Goal: Task Accomplishment & Management: Manage account settings

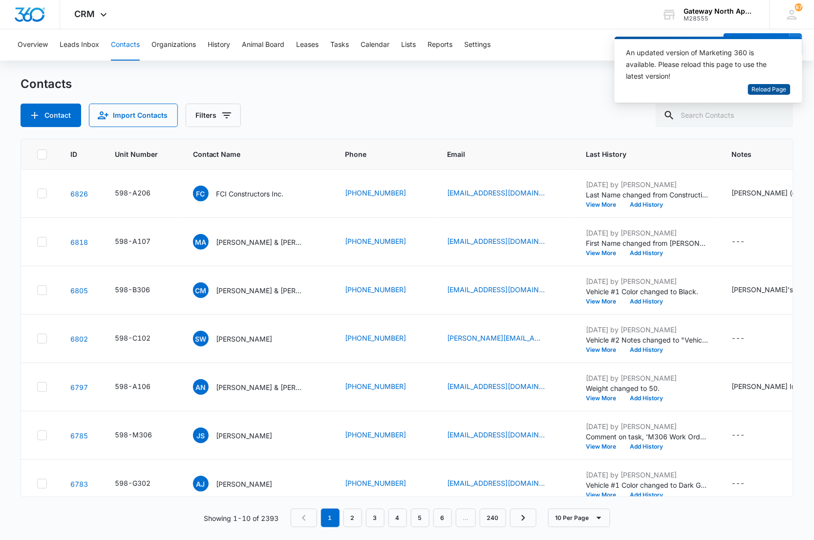
click at [765, 90] on span "Reload Page" at bounding box center [769, 89] width 35 height 9
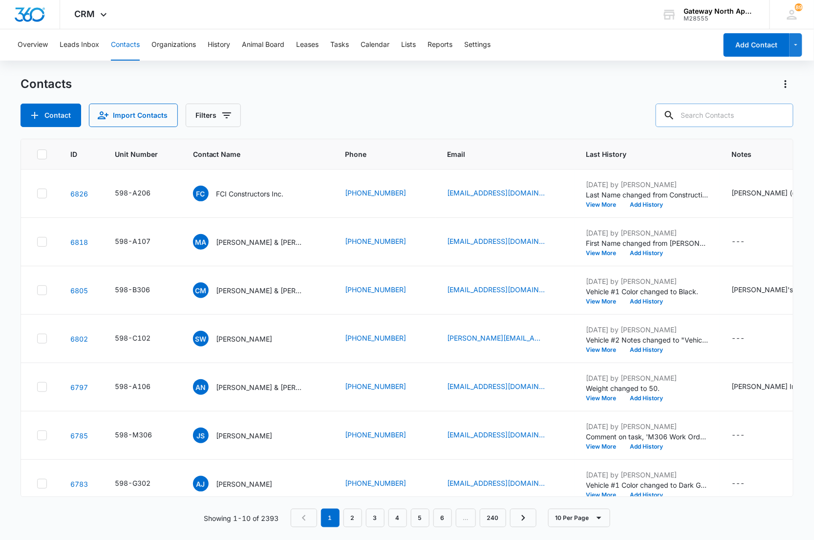
click at [731, 118] on input "text" at bounding box center [725, 115] width 138 height 23
type input "d306"
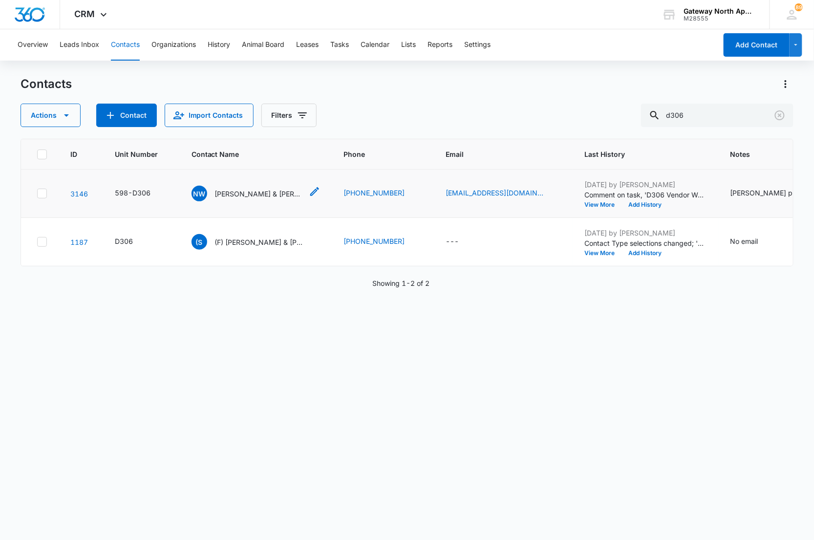
click at [271, 194] on p "Nick Windsor & Tyler Windsor" at bounding box center [259, 194] width 88 height 10
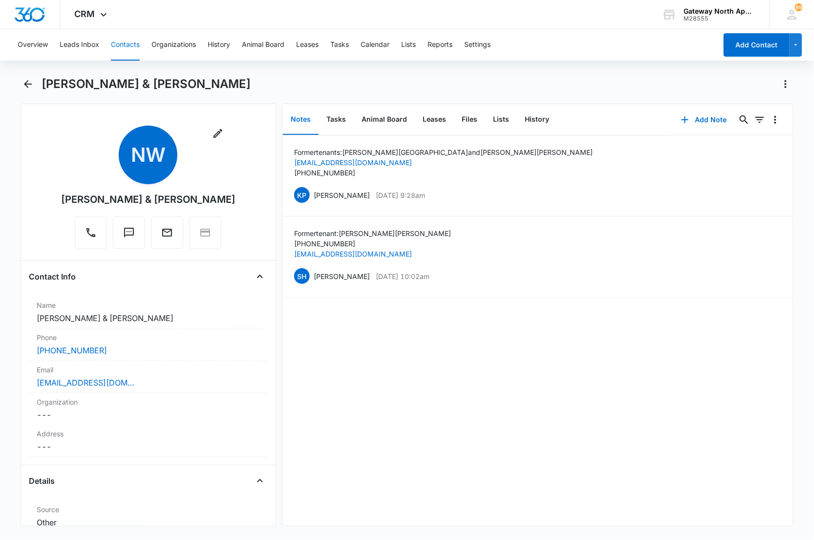
click at [13, 122] on main "Nick Windsor & Tyler Windsor Remove NW Nick Windsor & Tyler Windsor Contact Inf…" at bounding box center [407, 307] width 814 height 462
click at [37, 88] on div "Nick Windsor & Tyler Windsor" at bounding box center [408, 89] width 774 height 27
click at [29, 83] on icon "Back" at bounding box center [28, 84] width 12 height 12
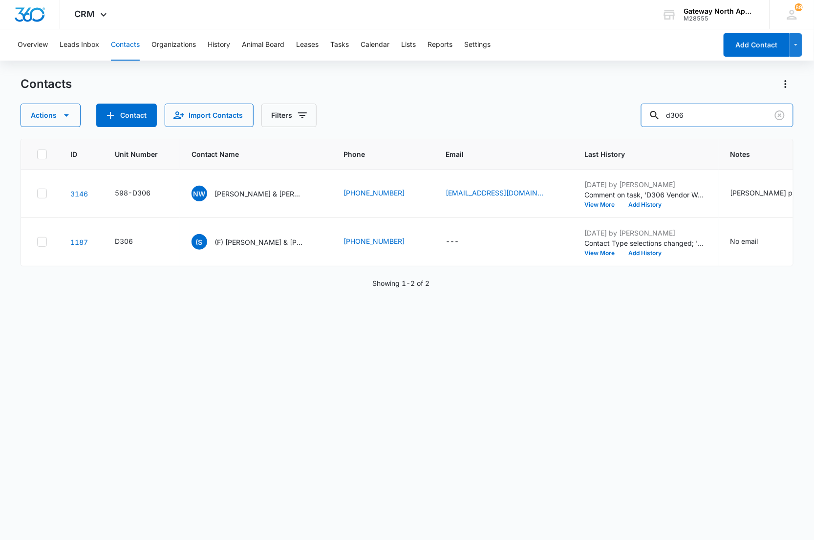
drag, startPoint x: 697, startPoint y: 118, endPoint x: 616, endPoint y: 118, distance: 81.1
click at [616, 118] on div "Actions Contact Import Contacts Filters d306" at bounding box center [408, 115] width 774 height 23
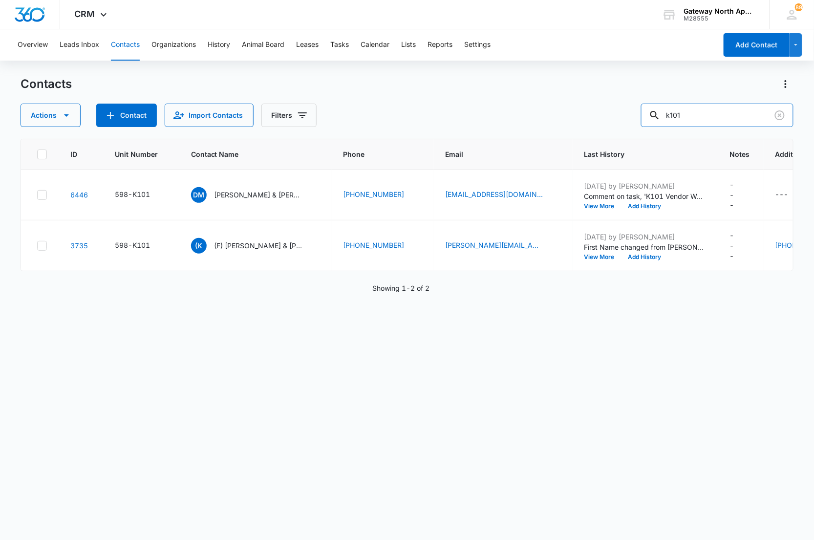
drag, startPoint x: 715, startPoint y: 111, endPoint x: 583, endPoint y: 110, distance: 131.5
click at [583, 111] on div "Actions Contact Import Contacts Filters k101" at bounding box center [408, 115] width 774 height 23
type input "b105"
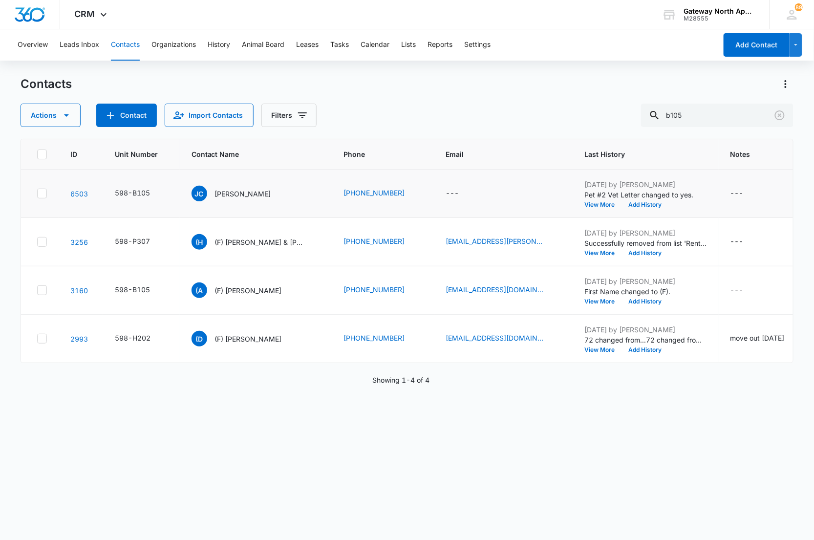
click at [250, 177] on td "JC Jailene C. Villalobos" at bounding box center [256, 194] width 152 height 48
click at [252, 189] on p "Jailene C. Villalobos" at bounding box center [243, 194] width 56 height 10
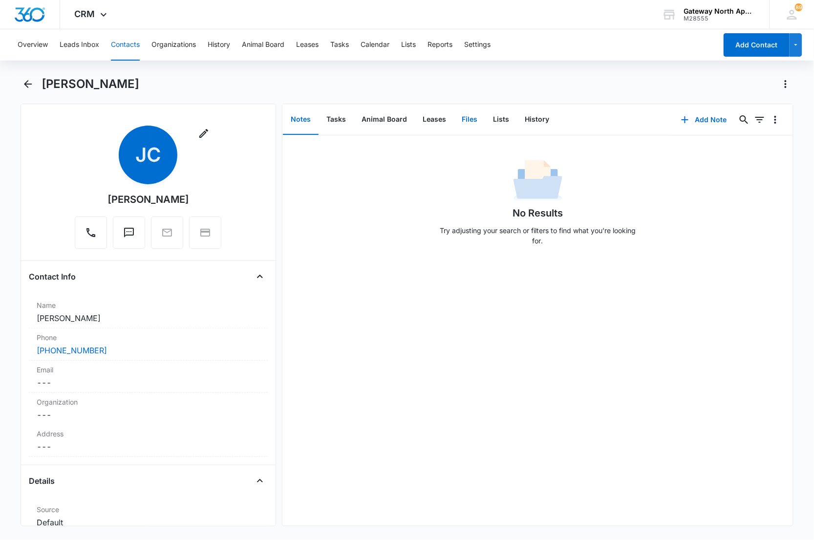
click at [460, 123] on button "Files" at bounding box center [469, 120] width 31 height 30
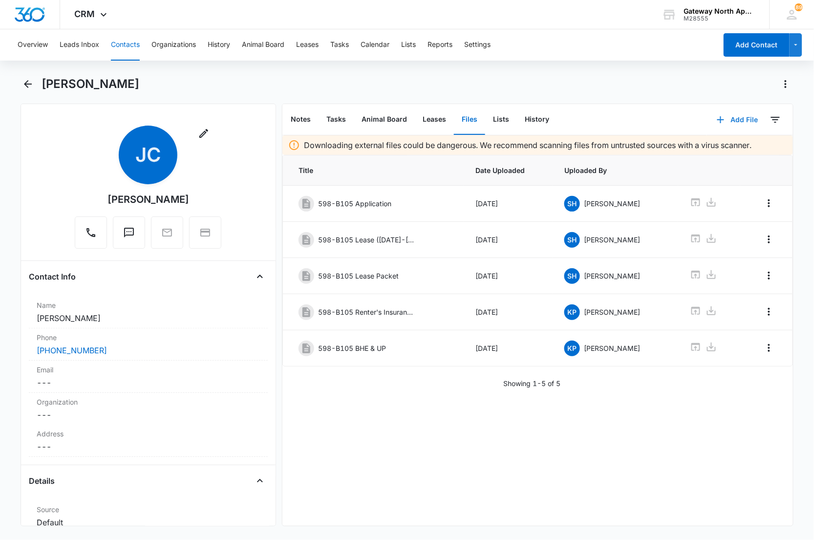
click at [738, 116] on button "Add File" at bounding box center [737, 119] width 61 height 23
click at [724, 146] on button "Upload Files" at bounding box center [730, 150] width 74 height 15
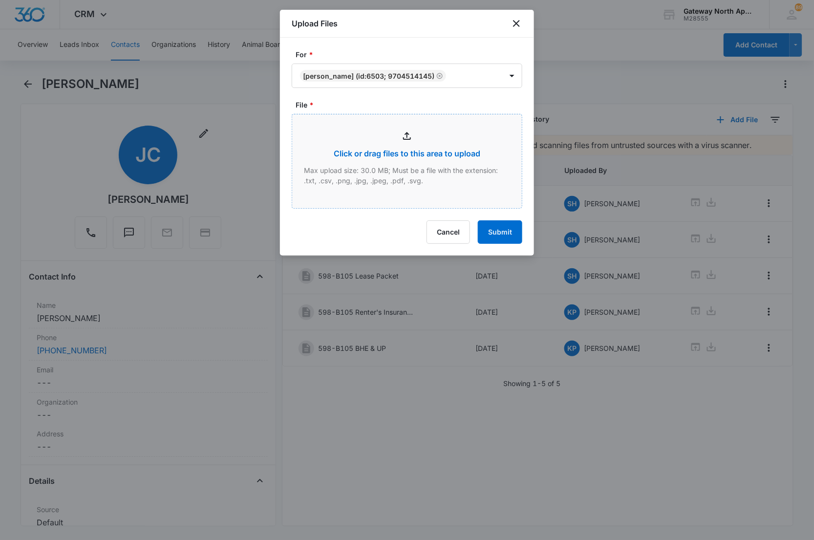
type input "C:\fakepath\B105_08152025113313.pdf"
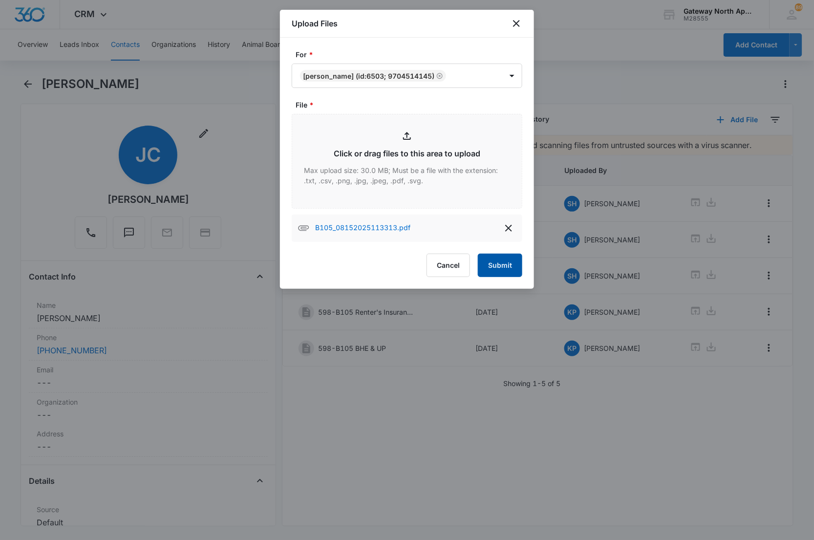
click at [496, 262] on button "Submit" at bounding box center [500, 265] width 44 height 23
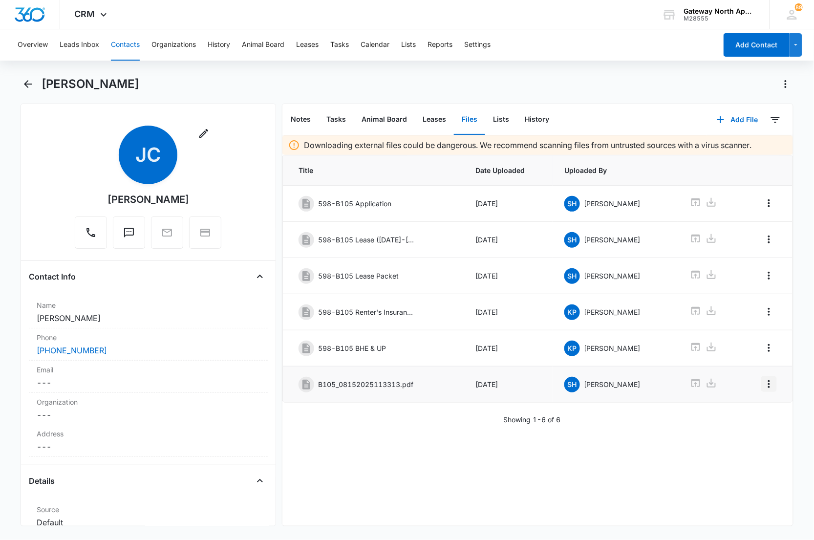
click at [763, 388] on icon "Overflow Menu" at bounding box center [769, 384] width 12 height 12
click at [735, 413] on div "Edit" at bounding box center [735, 415] width 21 height 7
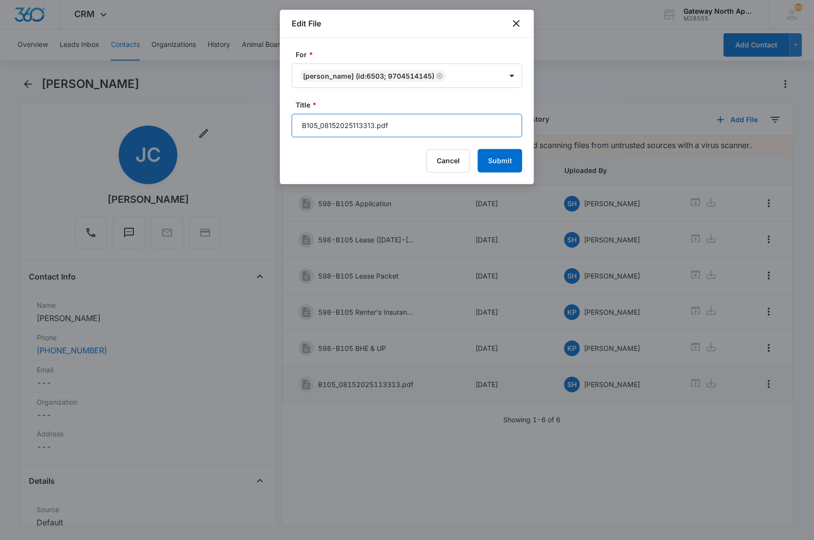
drag, startPoint x: 439, startPoint y: 126, endPoint x: 258, endPoint y: 121, distance: 181.3
click at [258, 121] on body "CRM Apps Reputation Websites Forms CRM Email Social Content Ads Intelligence Fi…" at bounding box center [407, 270] width 814 height 540
type input "598-B105 Renters Insurance"
click at [478, 149] on button "Submit" at bounding box center [500, 160] width 44 height 23
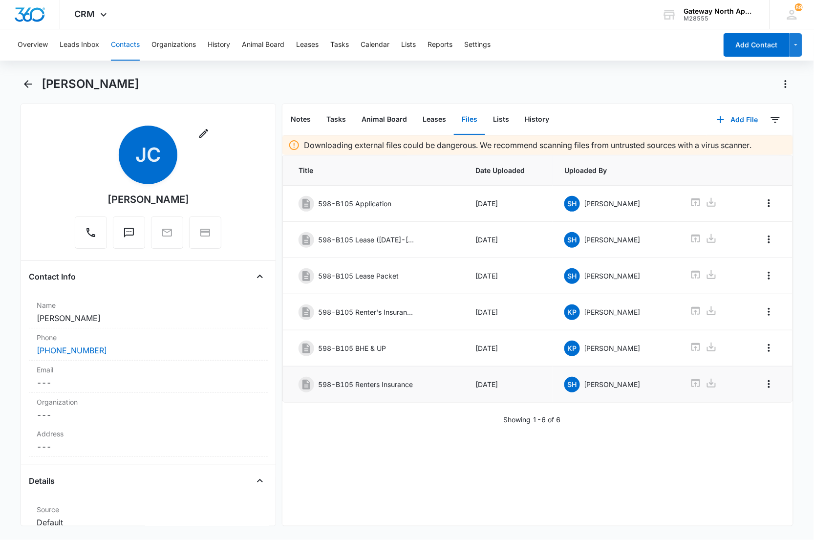
click at [18, 118] on main "Jailene C. Villalobos Remove JC Jailene C. Villalobos Contact Info Name Cancel …" at bounding box center [407, 307] width 814 height 462
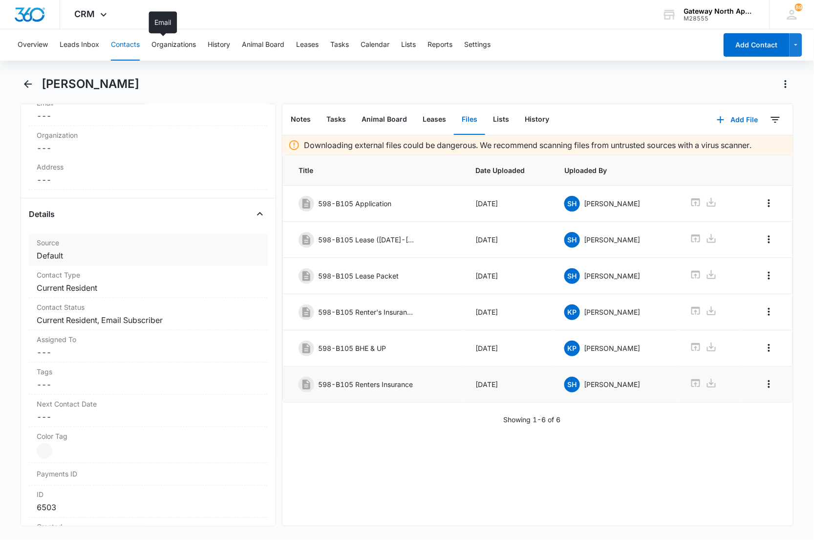
scroll to position [325, 0]
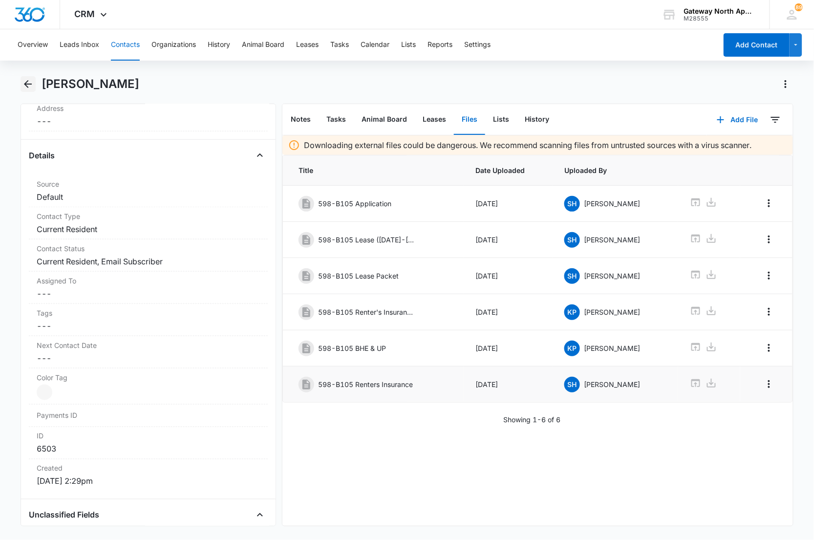
click at [28, 86] on icon "Back" at bounding box center [28, 84] width 12 height 12
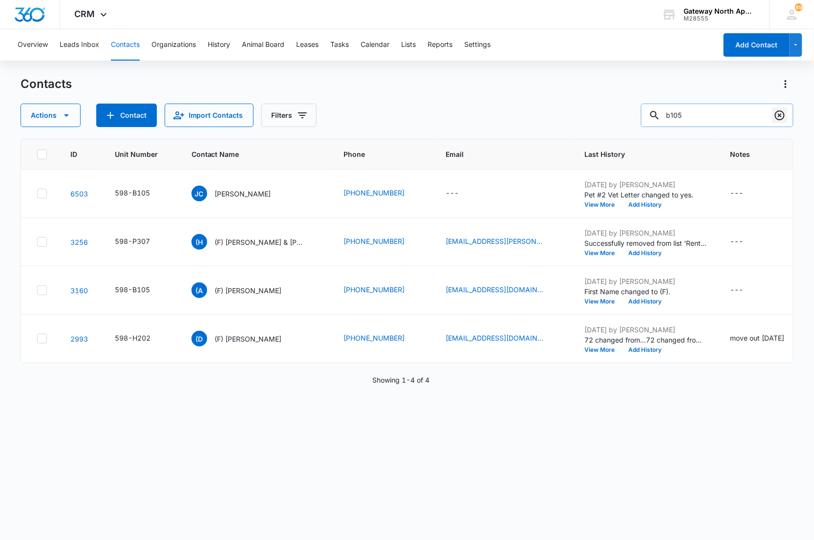
click at [779, 115] on icon "Clear" at bounding box center [780, 115] width 12 height 12
